Goal: Task Accomplishment & Management: Complete application form

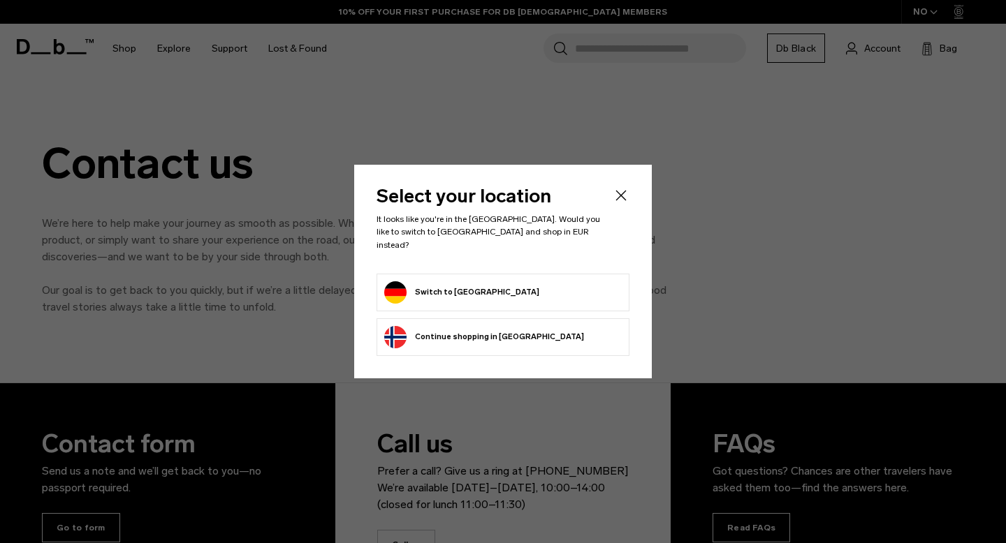
click at [490, 285] on form "Switch to [GEOGRAPHIC_DATA]" at bounding box center [502, 292] width 237 height 22
click at [457, 285] on button "Switch to [GEOGRAPHIC_DATA]" at bounding box center [461, 292] width 155 height 22
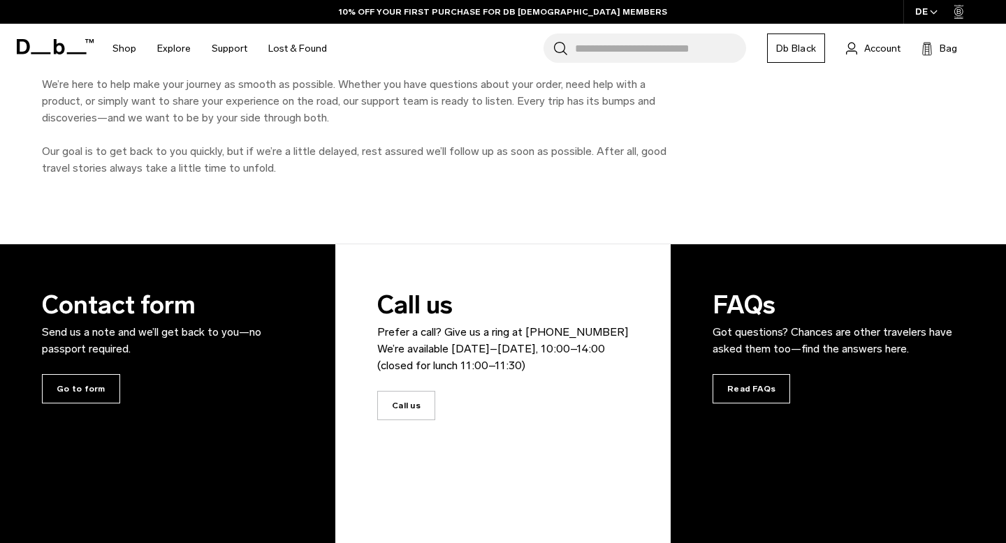
scroll to position [159, 0]
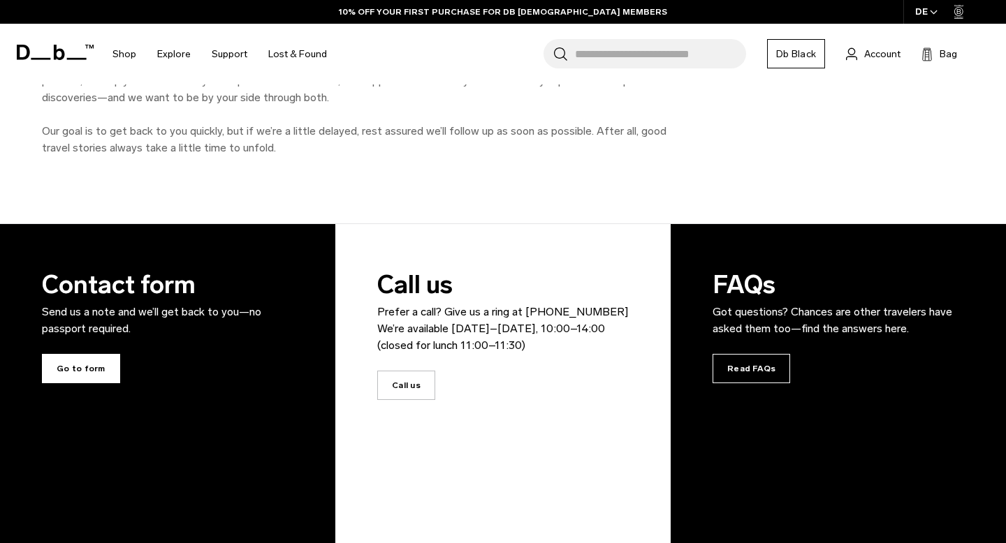
click at [80, 370] on span "Go to form" at bounding box center [81, 368] width 78 height 29
